Goal: Complete application form: Complete application form

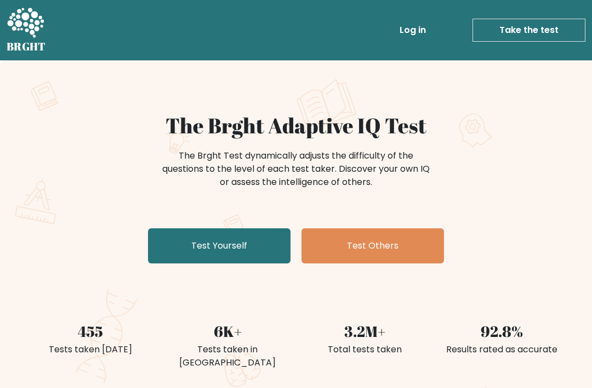
click at [224, 244] on link "Test Yourself" at bounding box center [219, 245] width 143 height 35
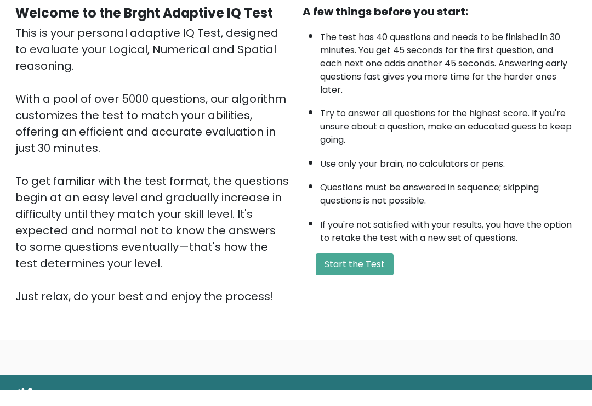
scroll to position [110, 0]
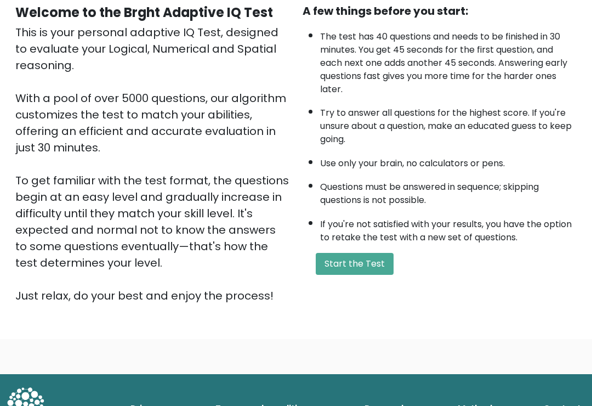
click at [353, 275] on button "Start the Test" at bounding box center [355, 264] width 78 height 22
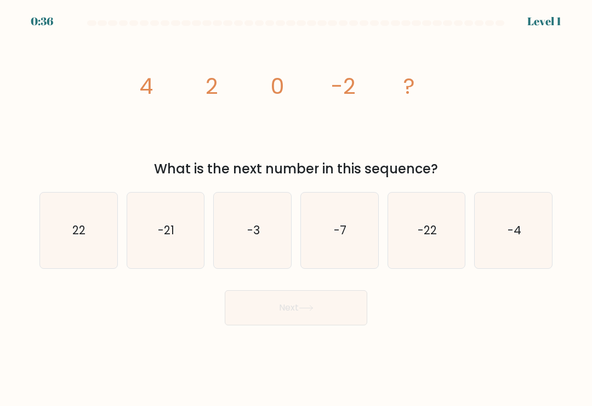
click at [519, 238] on text "-4" at bounding box center [514, 230] width 14 height 16
click at [297, 208] on input "f. -4" at bounding box center [296, 205] width 1 height 5
radio input "true"
click at [300, 310] on button "Next" at bounding box center [296, 307] width 143 height 35
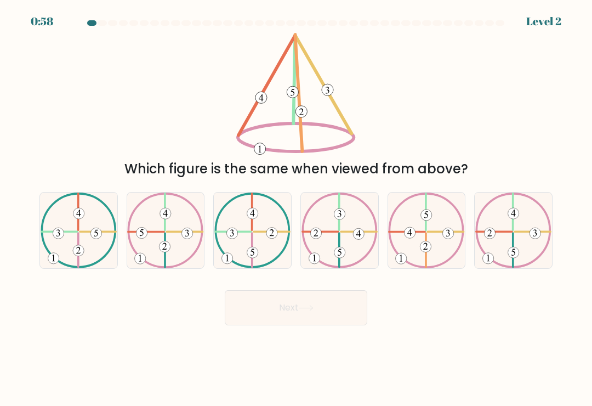
click at [428, 235] on icon at bounding box center [426, 231] width 76 height 76
click at [297, 208] on input "e." at bounding box center [296, 205] width 1 height 5
radio input "true"
click at [312, 311] on icon at bounding box center [306, 308] width 15 height 6
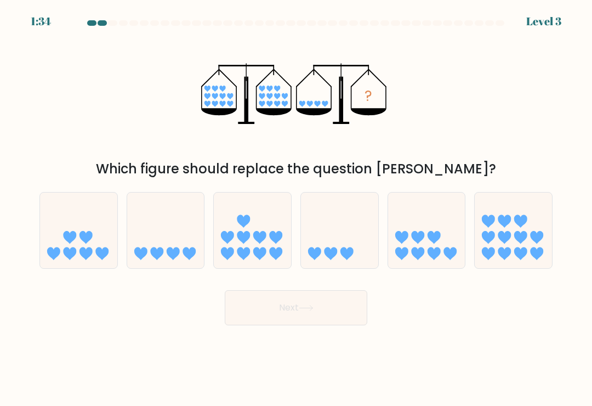
click at [170, 241] on icon at bounding box center [165, 231] width 77 height 64
click at [296, 208] on input "b." at bounding box center [296, 205] width 1 height 5
radio input "true"
click at [313, 311] on icon at bounding box center [306, 308] width 15 height 6
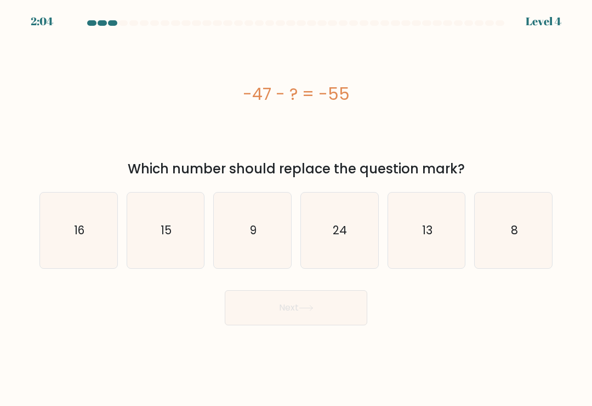
click at [512, 234] on text "8" at bounding box center [514, 230] width 7 height 16
click at [297, 208] on input "f. 8" at bounding box center [296, 205] width 1 height 5
radio input "true"
click at [313, 310] on icon at bounding box center [306, 308] width 13 height 5
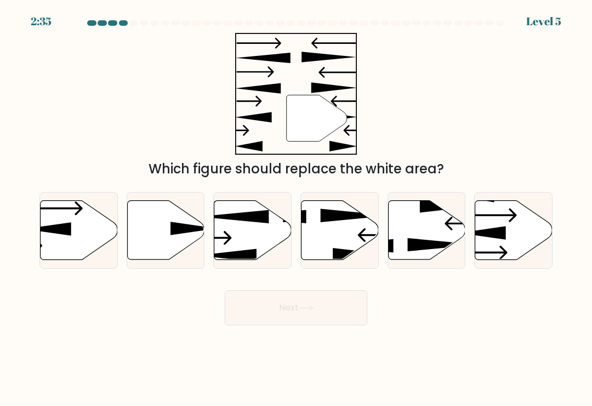
click at [175, 235] on icon at bounding box center [194, 229] width 47 height 14
click at [296, 208] on input "b." at bounding box center [296, 205] width 1 height 5
radio input "true"
click at [299, 314] on button "Next" at bounding box center [296, 307] width 143 height 35
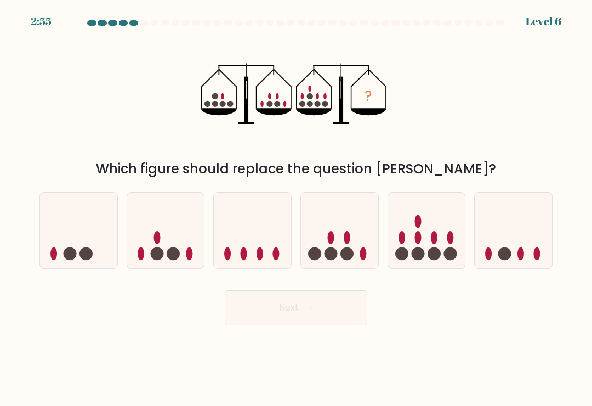
click at [428, 241] on icon at bounding box center [426, 231] width 77 height 64
click at [297, 208] on input "e." at bounding box center [296, 205] width 1 height 5
radio input "true"
click at [307, 309] on button "Next" at bounding box center [296, 307] width 143 height 35
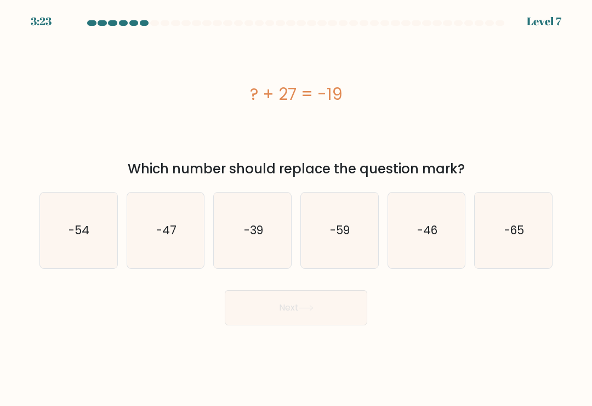
click at [440, 236] on icon "-46" at bounding box center [427, 231] width 76 height 76
click at [297, 208] on input "e. -46" at bounding box center [296, 205] width 1 height 5
radio input "true"
click at [311, 311] on icon at bounding box center [306, 308] width 15 height 6
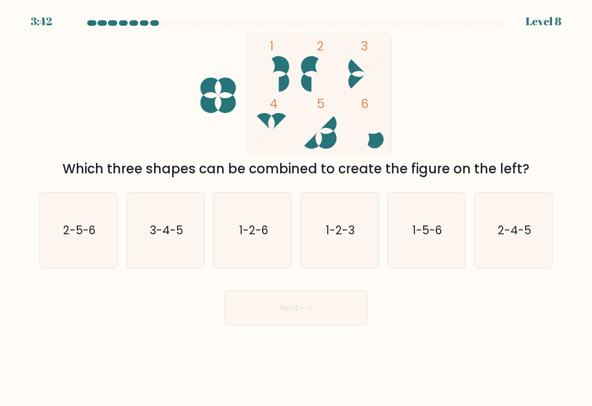
click at [166, 238] on text "3-4-5" at bounding box center [166, 230] width 33 height 16
click at [296, 208] on input "b. 3-4-5" at bounding box center [296, 205] width 1 height 5
radio input "true"
click at [299, 318] on button "Next" at bounding box center [296, 307] width 143 height 35
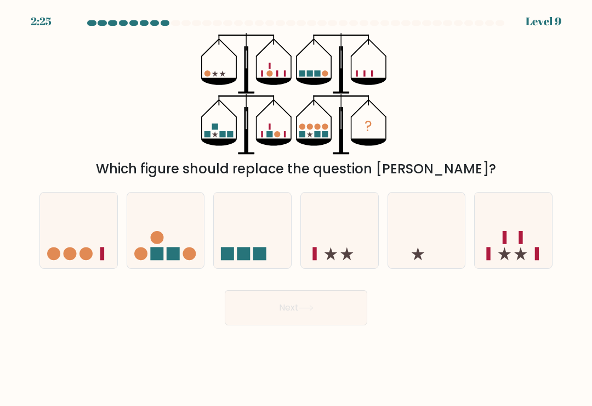
click at [512, 246] on icon at bounding box center [513, 231] width 77 height 64
click at [297, 208] on input "f." at bounding box center [296, 205] width 1 height 5
radio input "true"
click at [307, 311] on icon at bounding box center [306, 308] width 15 height 6
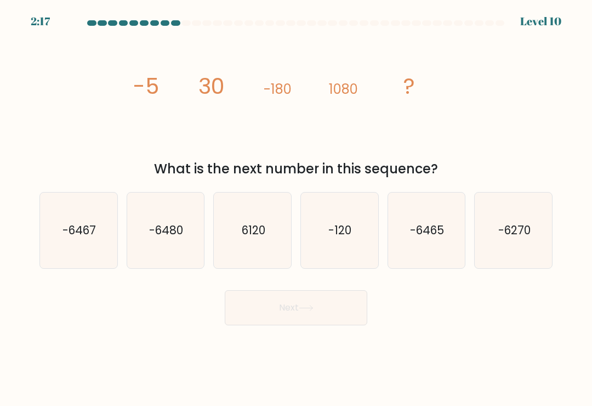
click at [164, 235] on text "-6480" at bounding box center [166, 230] width 34 height 16
click at [296, 208] on input "b. -6480" at bounding box center [296, 205] width 1 height 5
radio input "true"
click at [300, 314] on button "Next" at bounding box center [296, 307] width 143 height 35
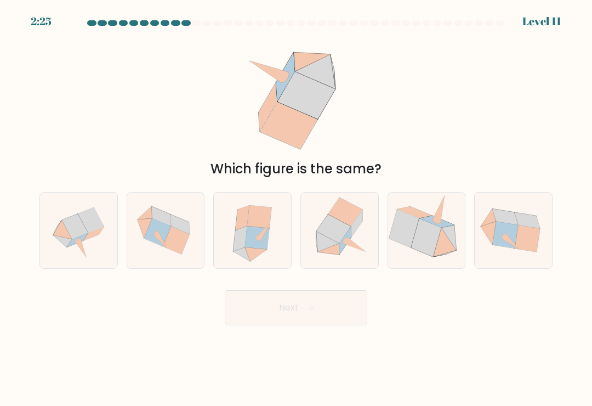
click at [253, 234] on icon at bounding box center [257, 237] width 24 height 23
click at [296, 208] on input "c." at bounding box center [296, 205] width 1 height 5
radio input "true"
click at [304, 316] on button "Next" at bounding box center [296, 307] width 143 height 35
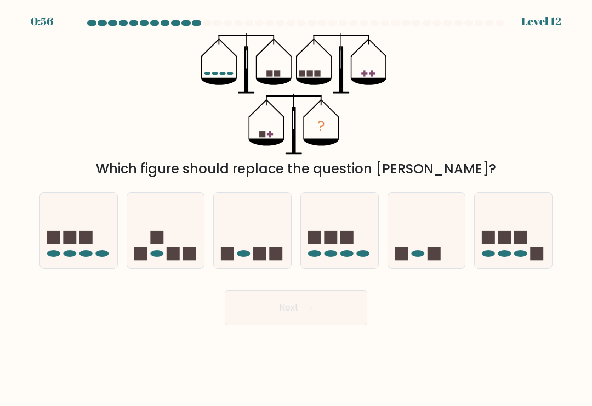
click at [425, 246] on icon at bounding box center [426, 231] width 77 height 64
click at [297, 208] on input "e." at bounding box center [296, 205] width 1 height 5
radio input "true"
click at [304, 311] on icon at bounding box center [306, 308] width 15 height 6
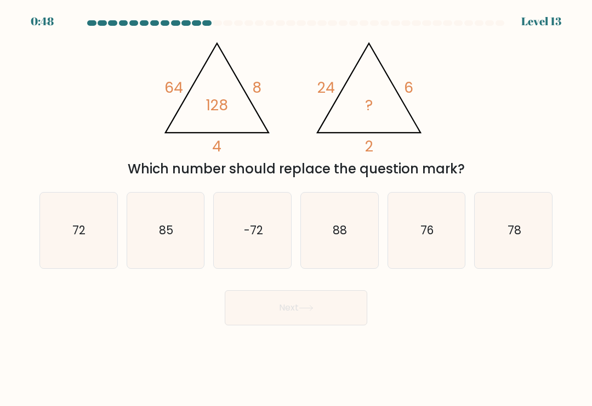
click at [83, 236] on text "72" at bounding box center [79, 230] width 13 height 16
click at [296, 208] on input "a. 72" at bounding box center [296, 205] width 1 height 5
radio input "true"
click at [310, 311] on icon at bounding box center [306, 308] width 15 height 6
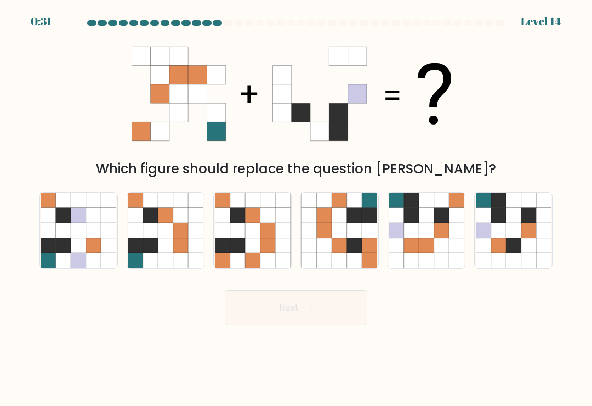
click at [421, 236] on icon at bounding box center [426, 230] width 15 height 15
click at [297, 208] on input "e." at bounding box center [296, 205] width 1 height 5
radio input "true"
click at [300, 313] on button "Next" at bounding box center [296, 307] width 143 height 35
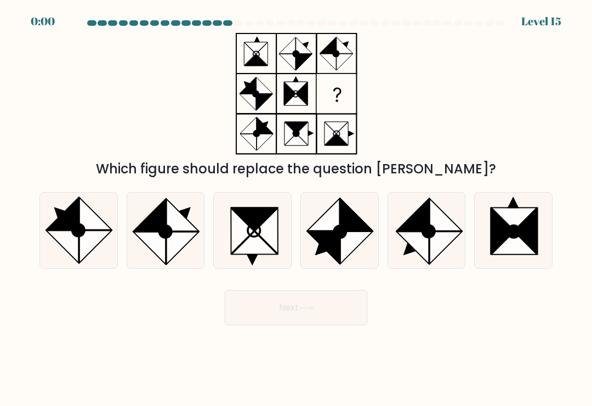
click at [341, 232] on circle at bounding box center [340, 232] width 18 height 18
click at [297, 208] on input "d." at bounding box center [296, 205] width 1 height 5
radio input "true"
click at [299, 311] on div "Next" at bounding box center [296, 303] width 527 height 43
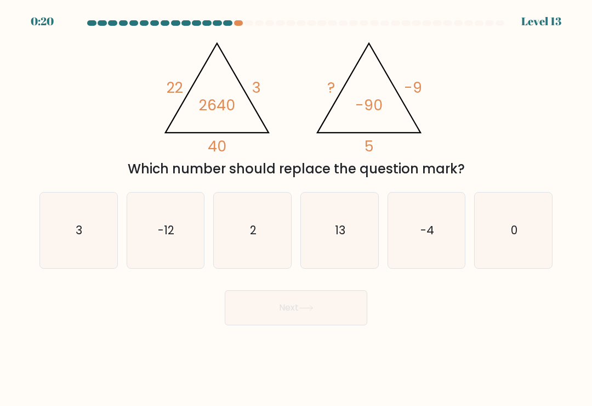
click at [171, 229] on text "-12" at bounding box center [166, 230] width 16 height 16
click at [296, 208] on input "b. -12" at bounding box center [296, 205] width 1 height 5
radio input "true"
click at [308, 307] on button "Next" at bounding box center [296, 307] width 143 height 35
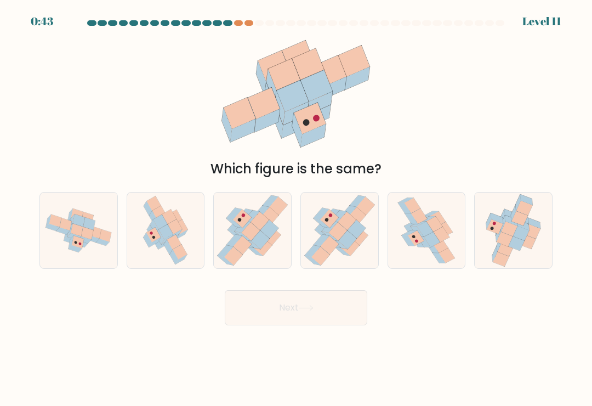
click at [430, 231] on icon at bounding box center [425, 228] width 16 height 15
click at [297, 208] on input "e." at bounding box center [296, 205] width 1 height 5
radio input "true"
click at [303, 311] on icon at bounding box center [306, 308] width 15 height 6
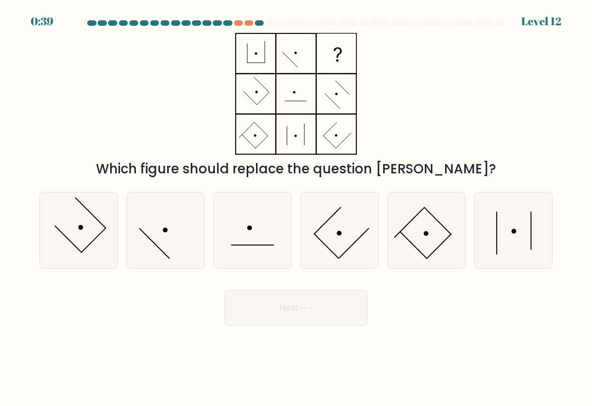
click at [515, 241] on icon at bounding box center [514, 231] width 76 height 76
click at [297, 208] on input "f." at bounding box center [296, 205] width 1 height 5
radio input "true"
click at [312, 317] on button "Next" at bounding box center [296, 307] width 143 height 35
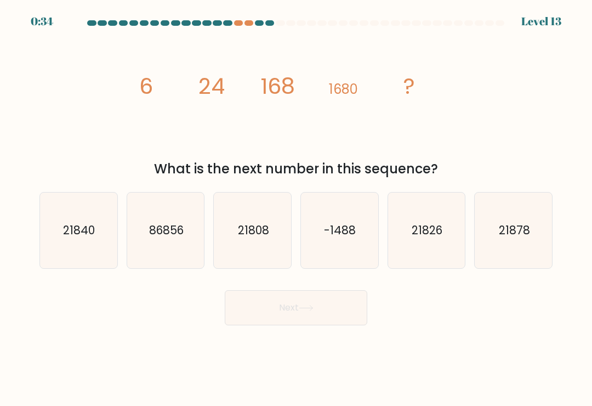
click at [427, 238] on text "21826" at bounding box center [427, 230] width 31 height 16
click at [297, 208] on input "e. 21826" at bounding box center [296, 205] width 1 height 5
radio input "true"
click at [310, 311] on icon at bounding box center [306, 308] width 15 height 6
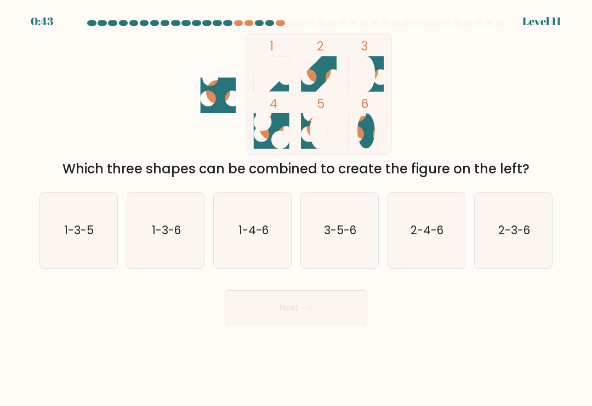
click at [348, 236] on text "3-5-6" at bounding box center [340, 230] width 32 height 16
click at [297, 208] on input "d. 3-5-6" at bounding box center [296, 205] width 1 height 5
radio input "true"
click at [303, 311] on icon at bounding box center [306, 308] width 15 height 6
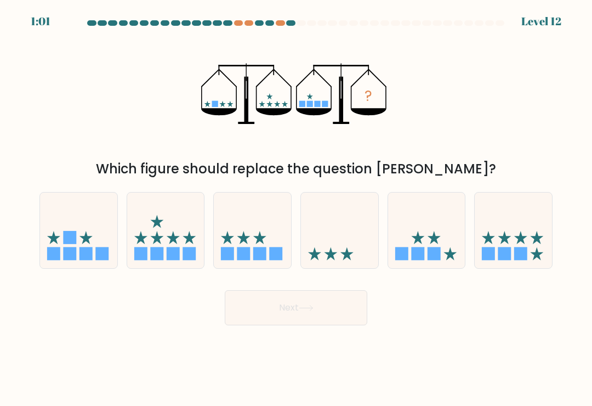
click at [505, 239] on icon at bounding box center [505, 237] width 13 height 13
click at [297, 208] on input "f." at bounding box center [296, 205] width 1 height 5
radio input "true"
click at [314, 311] on icon at bounding box center [306, 308] width 15 height 6
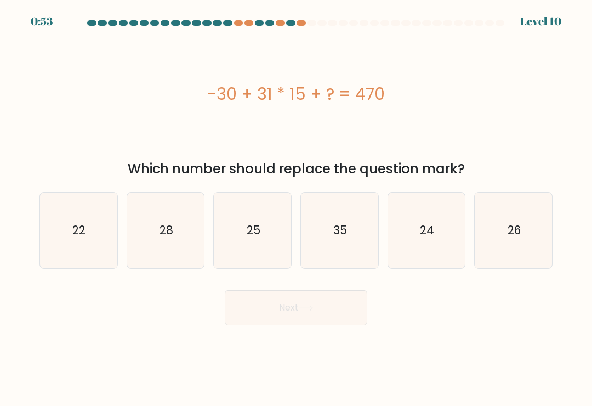
click at [343, 233] on text "35" at bounding box center [341, 230] width 14 height 16
click at [297, 208] on input "d. 35" at bounding box center [296, 205] width 1 height 5
radio input "true"
click at [294, 315] on button "Next" at bounding box center [296, 307] width 143 height 35
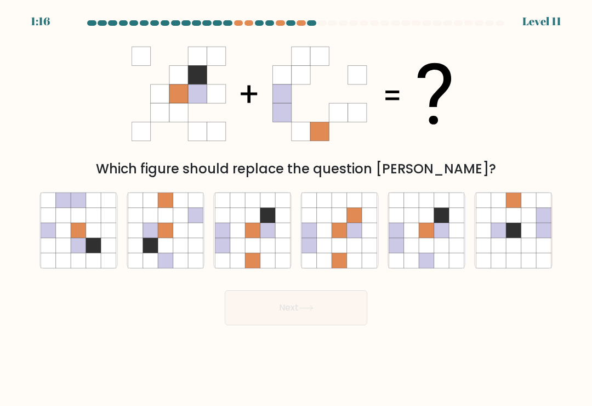
click at [78, 223] on icon at bounding box center [78, 215] width 15 height 15
click at [296, 208] on input "a." at bounding box center [296, 205] width 1 height 5
radio input "true"
click at [308, 305] on button "Next" at bounding box center [296, 307] width 143 height 35
click at [295, 310] on button "Next" at bounding box center [296, 307] width 143 height 35
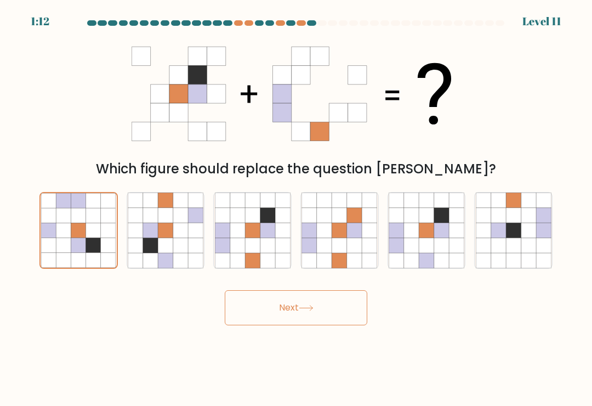
click at [305, 311] on icon at bounding box center [306, 308] width 15 height 6
click at [304, 303] on button "Next" at bounding box center [296, 307] width 143 height 35
click at [297, 306] on button "Next" at bounding box center [296, 307] width 143 height 35
click at [266, 304] on button "Next" at bounding box center [296, 307] width 143 height 35
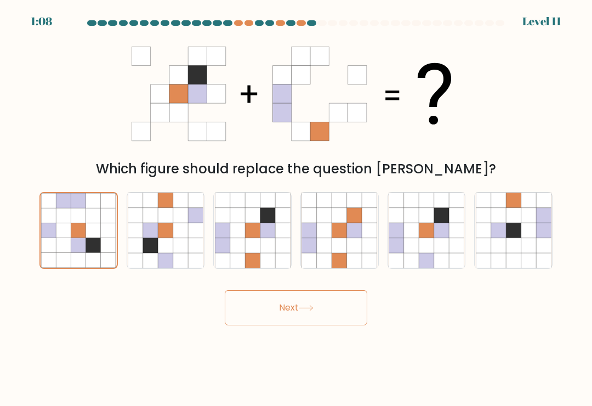
click at [265, 301] on button "Next" at bounding box center [296, 307] width 143 height 35
click at [308, 311] on icon at bounding box center [306, 308] width 15 height 6
click at [323, 319] on button "Next" at bounding box center [296, 307] width 143 height 35
click at [322, 318] on button "Next" at bounding box center [296, 307] width 143 height 35
click at [318, 321] on button "Next" at bounding box center [296, 307] width 143 height 35
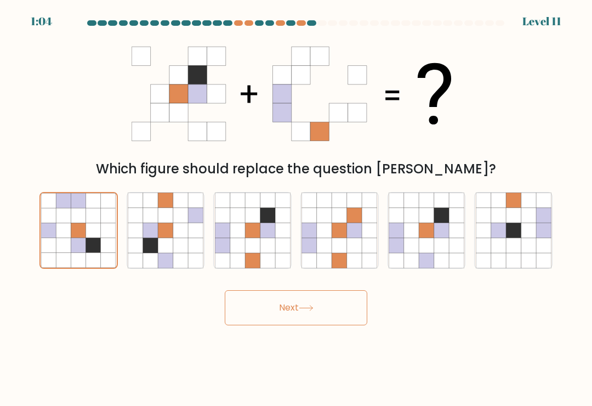
click at [317, 321] on button "Next" at bounding box center [296, 307] width 143 height 35
click at [174, 238] on icon at bounding box center [180, 230] width 15 height 15
click at [296, 208] on input "b." at bounding box center [296, 205] width 1 height 5
radio input "true"
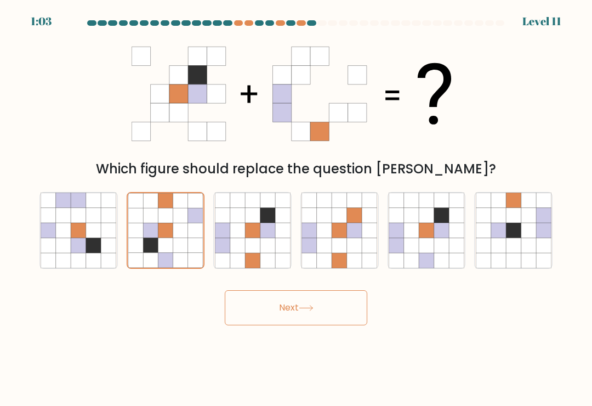
click at [88, 238] on icon at bounding box center [93, 230] width 15 height 15
click at [296, 208] on input "a." at bounding box center [296, 205] width 1 height 5
radio input "true"
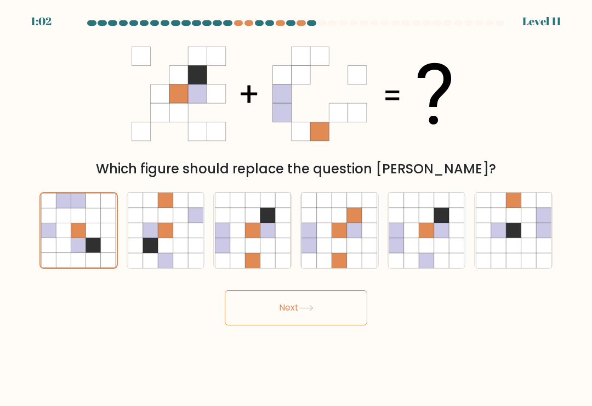
click at [302, 310] on icon at bounding box center [306, 308] width 15 height 6
click at [284, 304] on button "Next" at bounding box center [296, 307] width 143 height 35
click at [289, 314] on button "Next" at bounding box center [296, 307] width 143 height 35
click at [304, 304] on button "Next" at bounding box center [296, 307] width 143 height 35
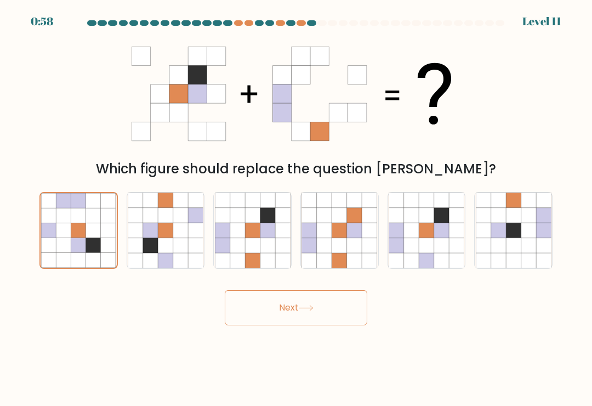
click at [313, 302] on button "Next" at bounding box center [296, 307] width 143 height 35
click at [324, 307] on button "Next" at bounding box center [296, 307] width 143 height 35
click at [329, 312] on button "Next" at bounding box center [296, 307] width 143 height 35
